Goal: Find specific page/section: Find specific page/section

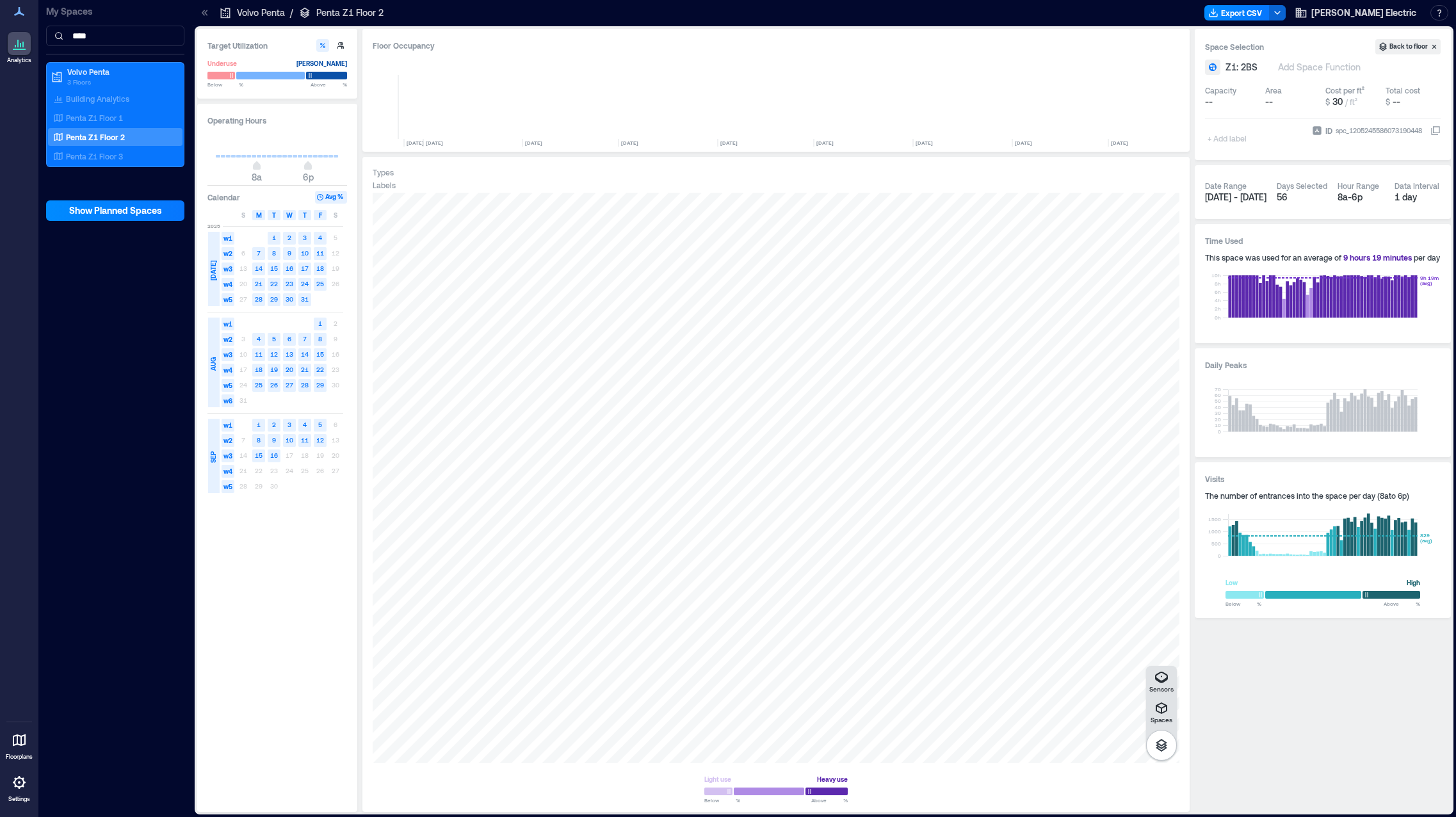
scroll to position [0, 2227]
click at [22, 781] on icon at bounding box center [19, 782] width 15 height 15
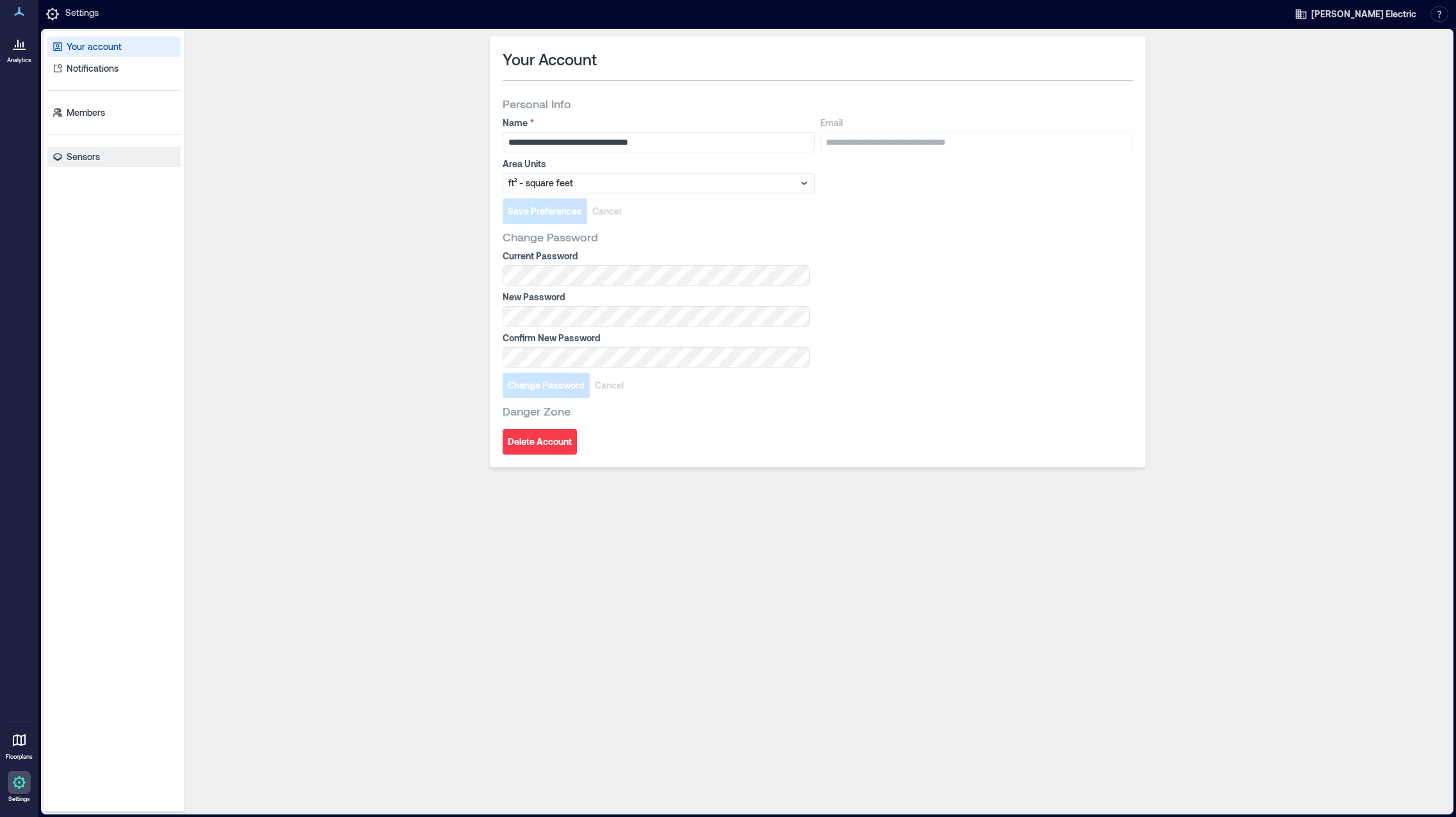
click at [73, 155] on p "Sensors" at bounding box center [83, 156] width 33 height 13
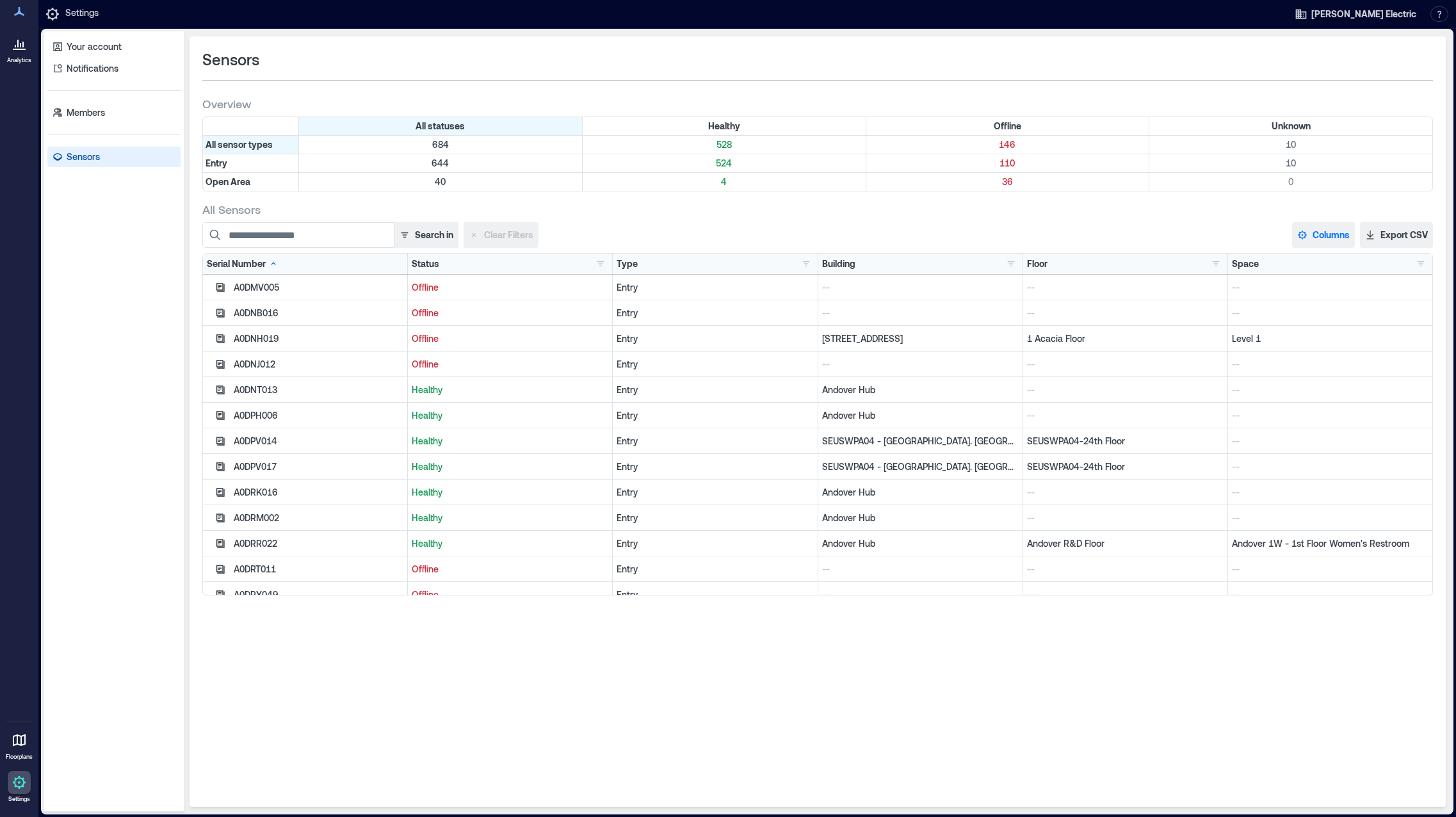
click at [1325, 233] on button "Columns" at bounding box center [1323, 235] width 63 height 26
click at [1329, 396] on button "Firmware" at bounding box center [1340, 397] width 89 height 21
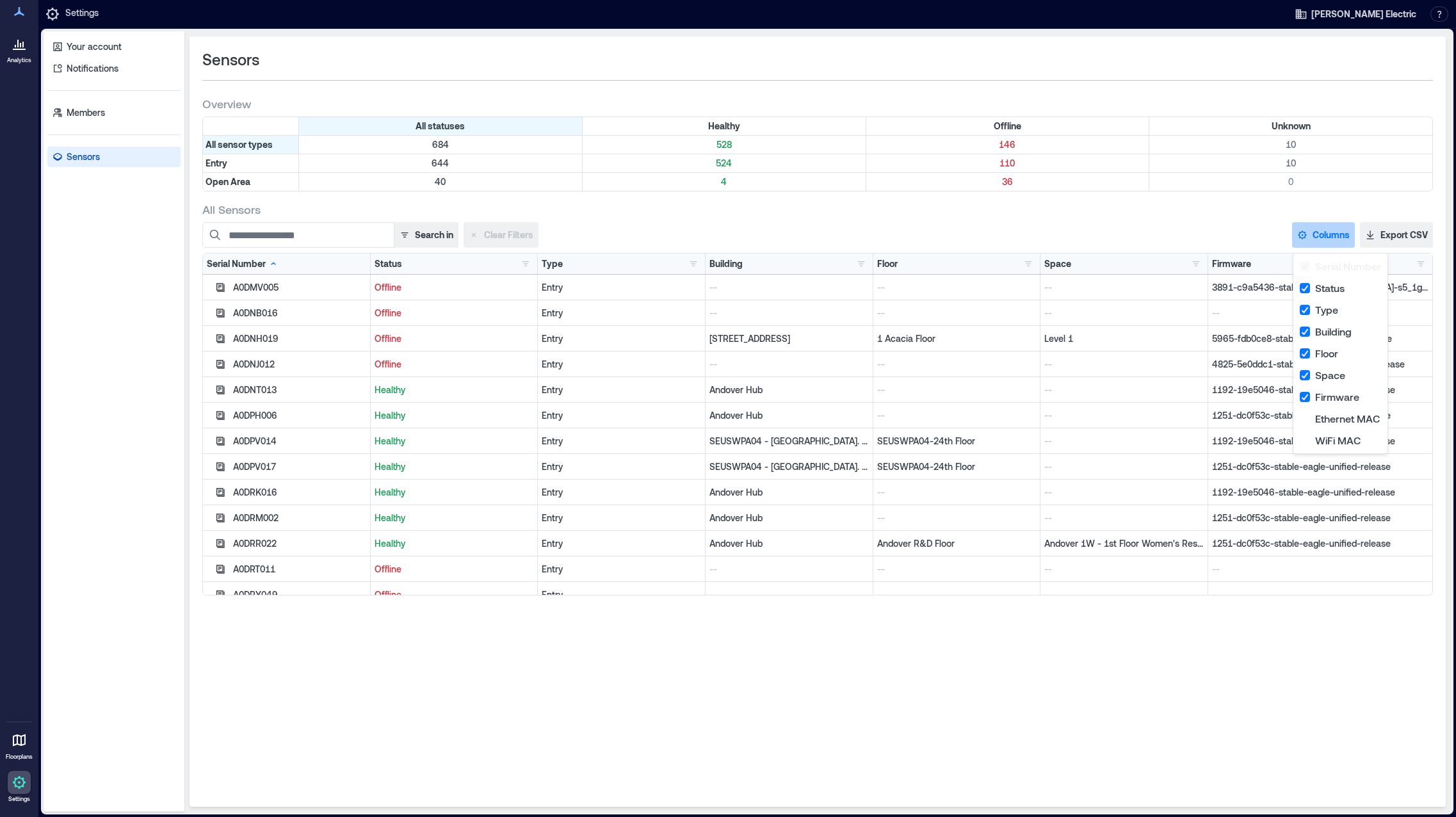
click at [1212, 210] on div "All Sensors" at bounding box center [817, 209] width 1230 height 15
click at [1402, 234] on button "Export CSV" at bounding box center [1396, 235] width 73 height 26
